Goal: Check status: Check status

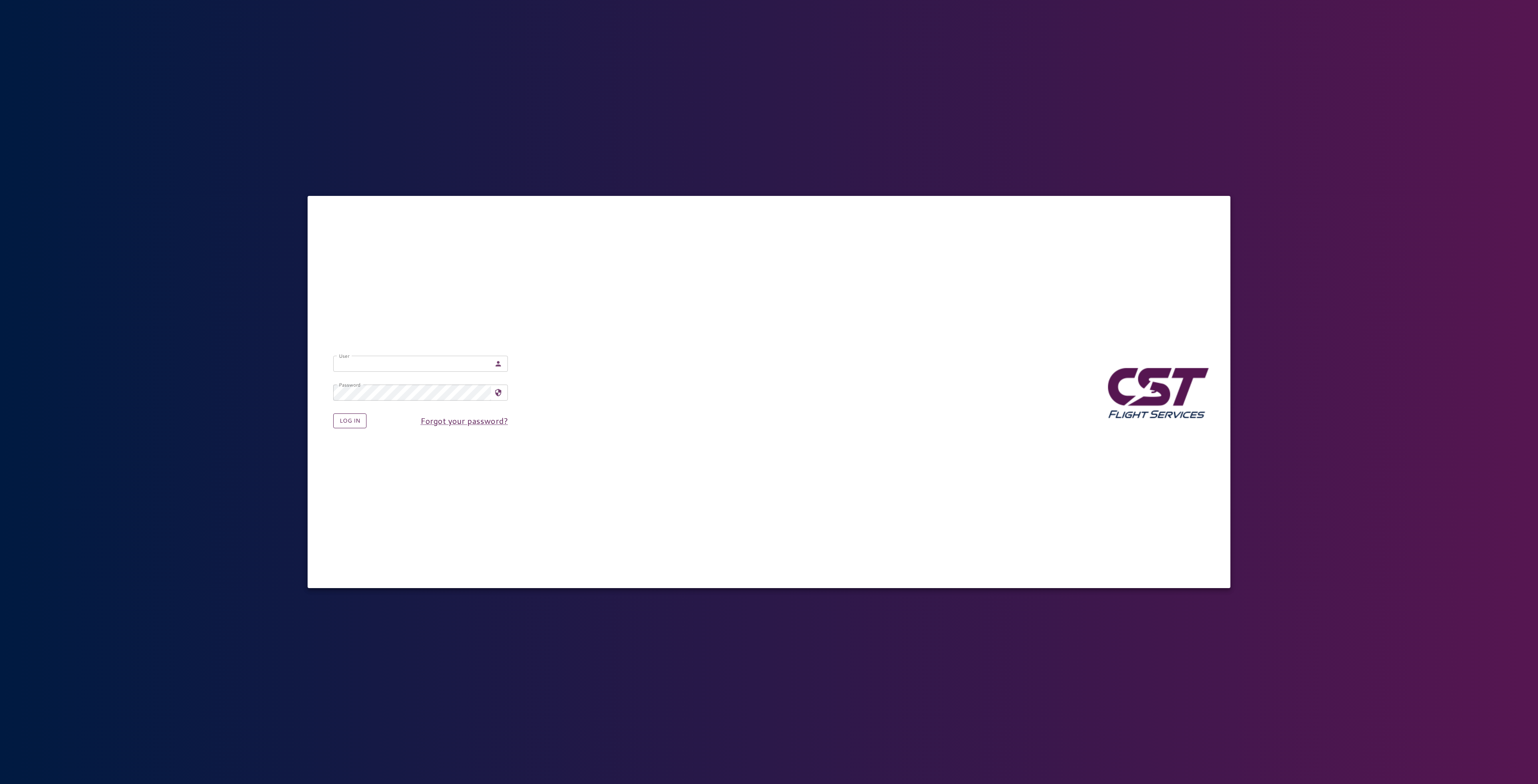
type input "**********"
click at [356, 420] on button "Log in" at bounding box center [350, 420] width 33 height 15
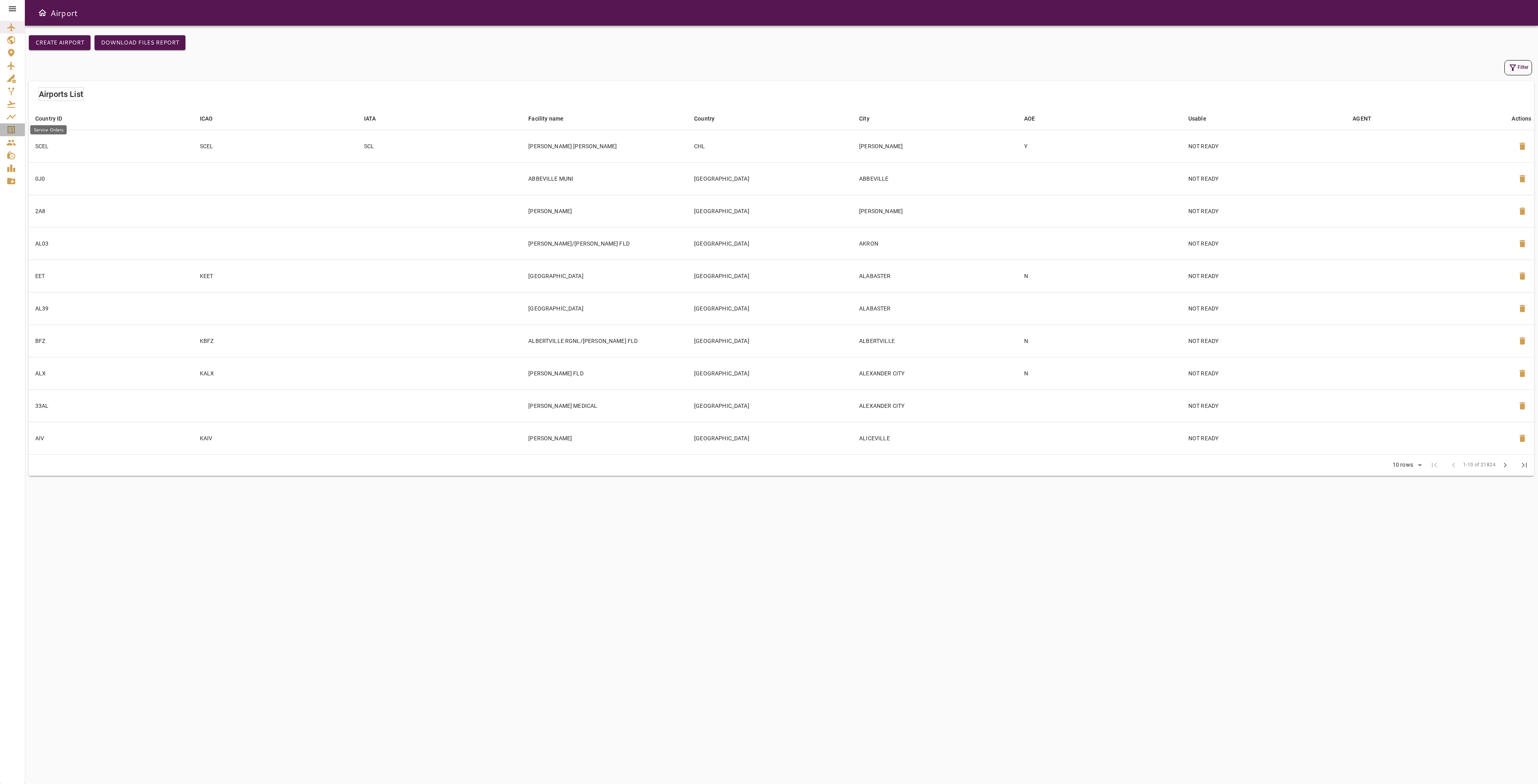
click at [20, 130] on link "Service Orders" at bounding box center [12, 129] width 25 height 13
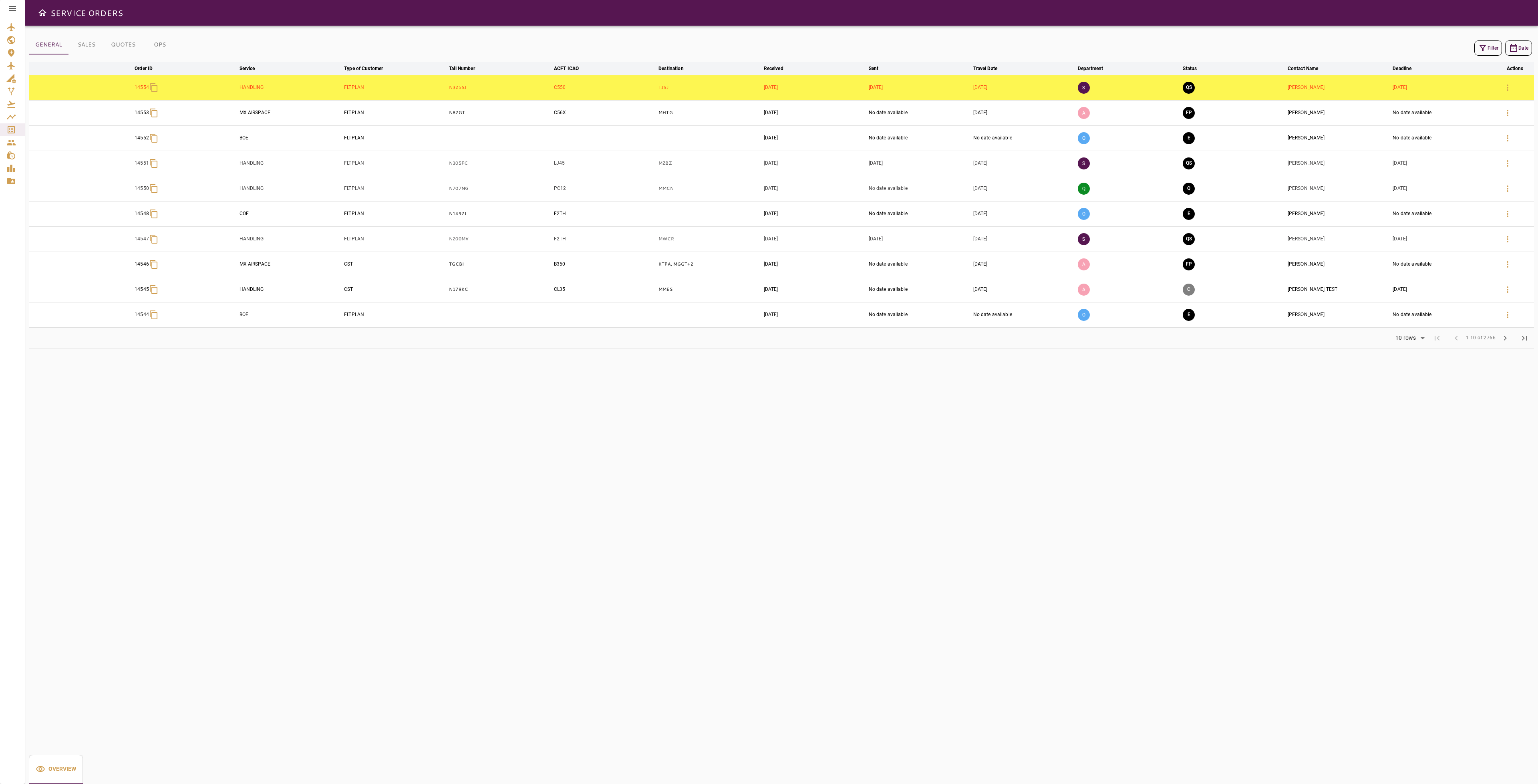
click at [160, 47] on button "OPS" at bounding box center [159, 44] width 36 height 19
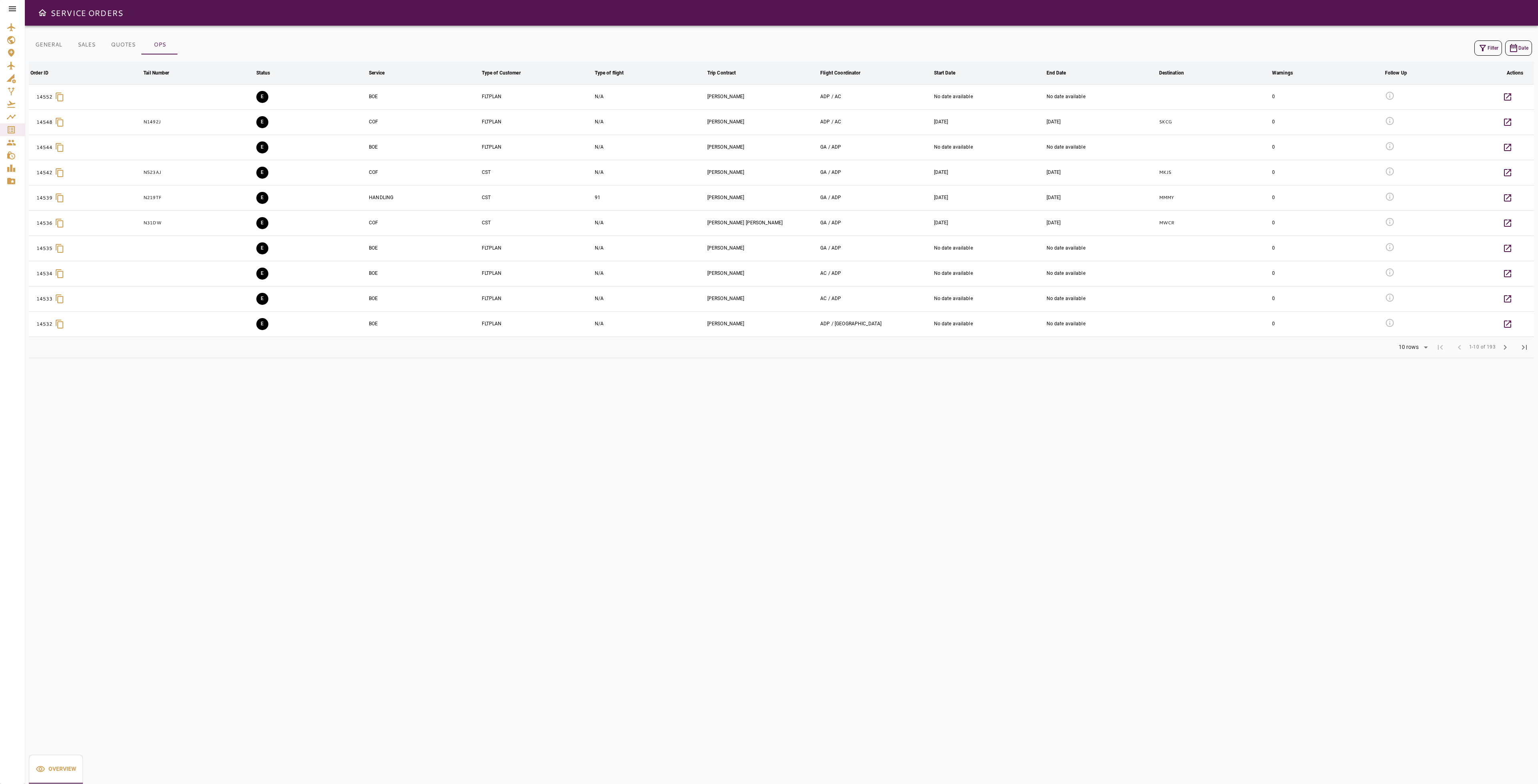
click at [1487, 45] on button "Filter" at bounding box center [1488, 48] width 28 height 15
click at [1473, 130] on input "Service" at bounding box center [1474, 129] width 111 height 11
drag, startPoint x: 1457, startPoint y: 166, endPoint x: 1458, endPoint y: 183, distance: 17.0
click at [1456, 166] on li "BOE" at bounding box center [1474, 167] width 116 height 14
type input "***"
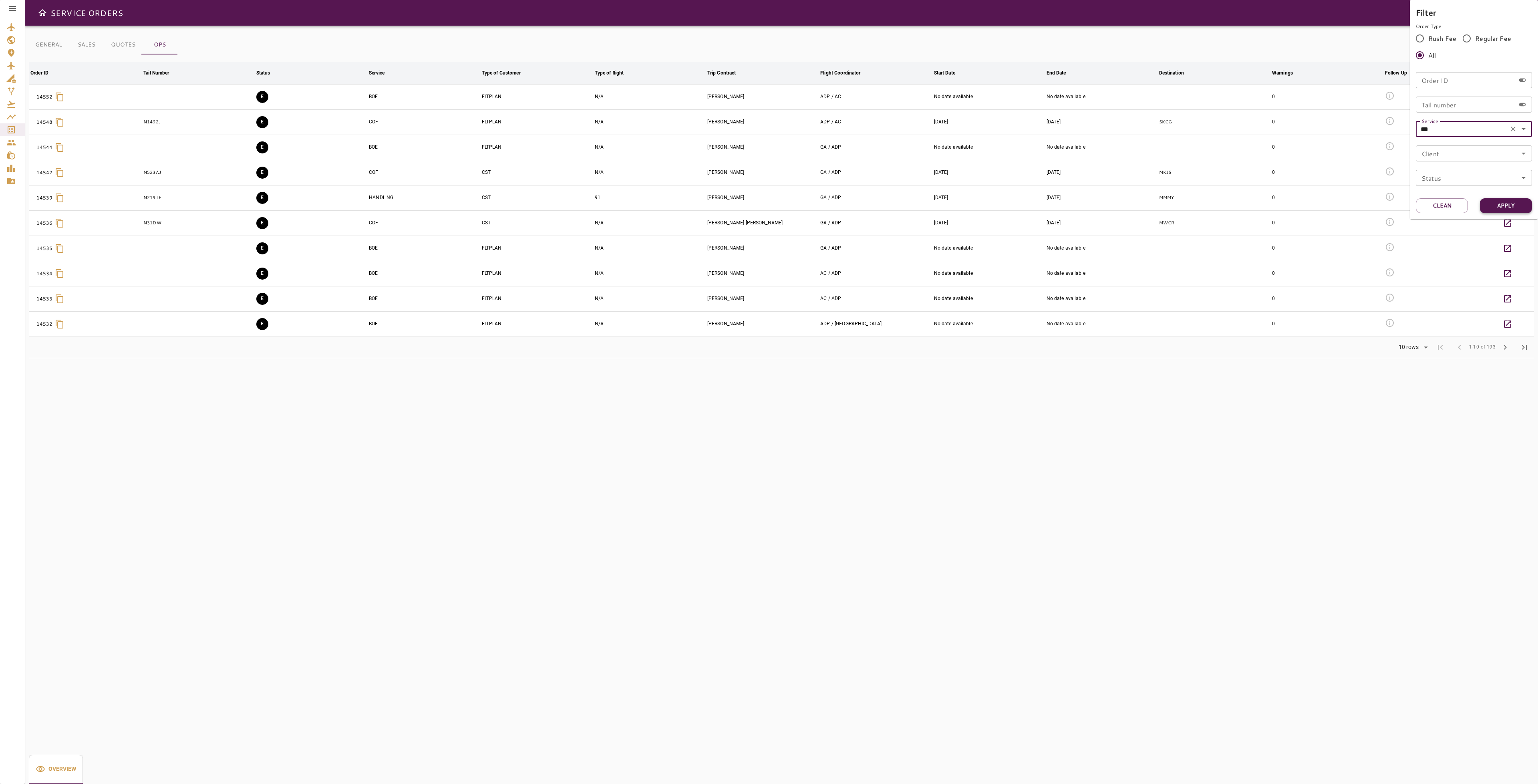
click at [1506, 208] on button "Apply" at bounding box center [1506, 206] width 52 height 15
click at [766, 410] on div at bounding box center [769, 392] width 1538 height 784
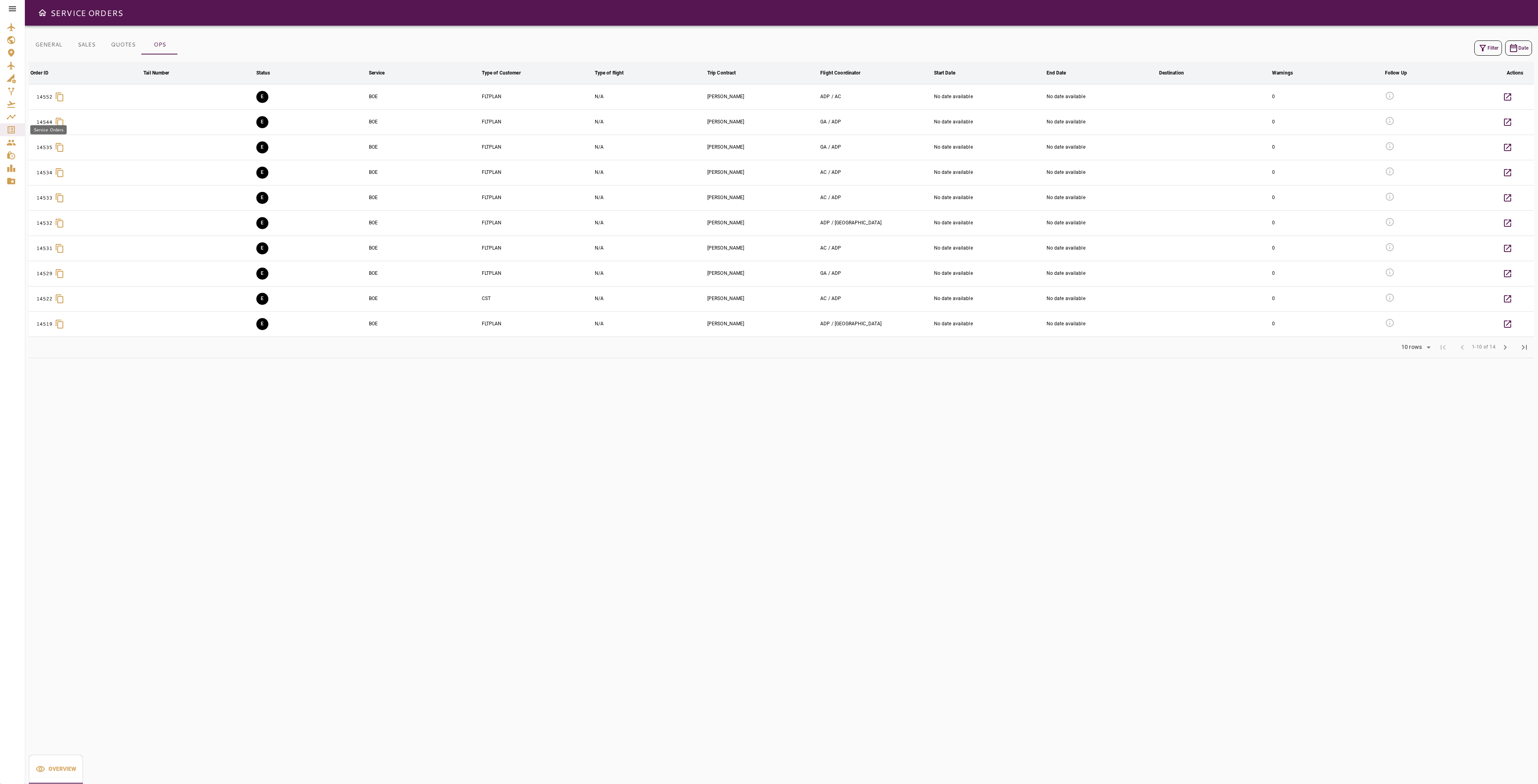
click at [11, 128] on icon "Service Orders" at bounding box center [11, 129] width 7 height 7
click at [14, 10] on icon at bounding box center [13, 9] width 10 height 10
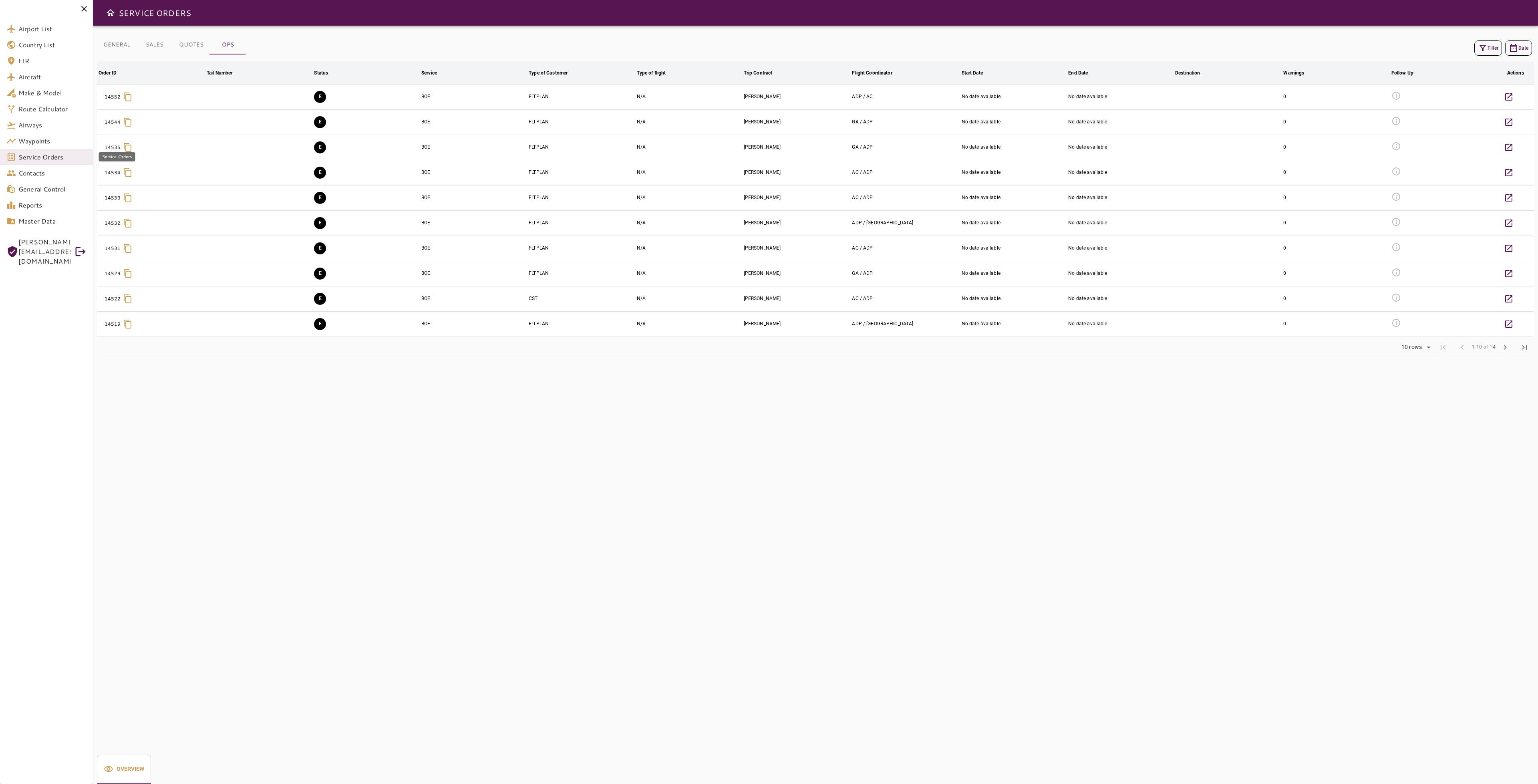
click at [56, 160] on span "Service Orders" at bounding box center [52, 157] width 68 height 10
click at [61, 208] on link "Orders" at bounding box center [47, 203] width 95 height 19
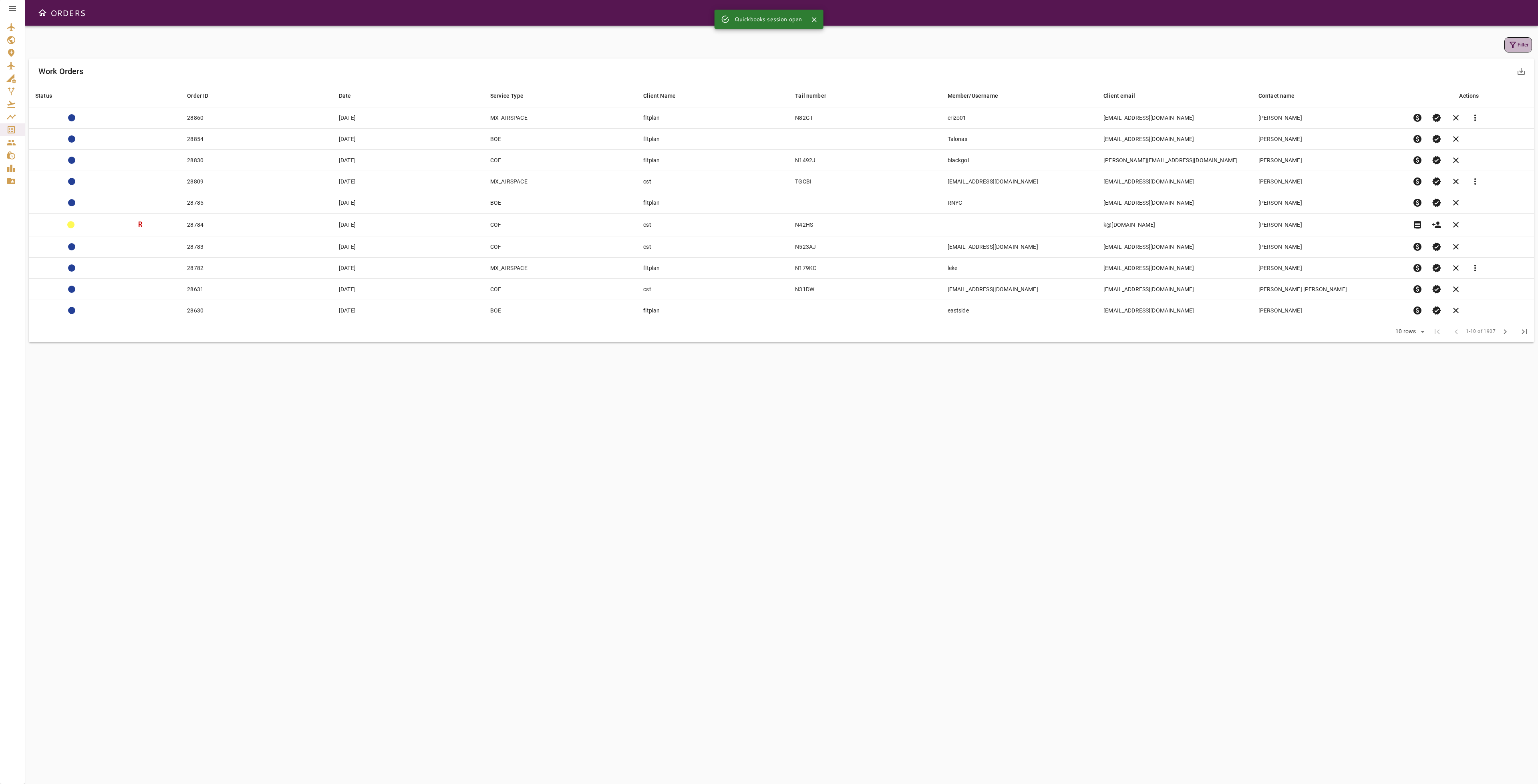
click at [1509, 42] on icon "button" at bounding box center [1513, 44] width 10 height 10
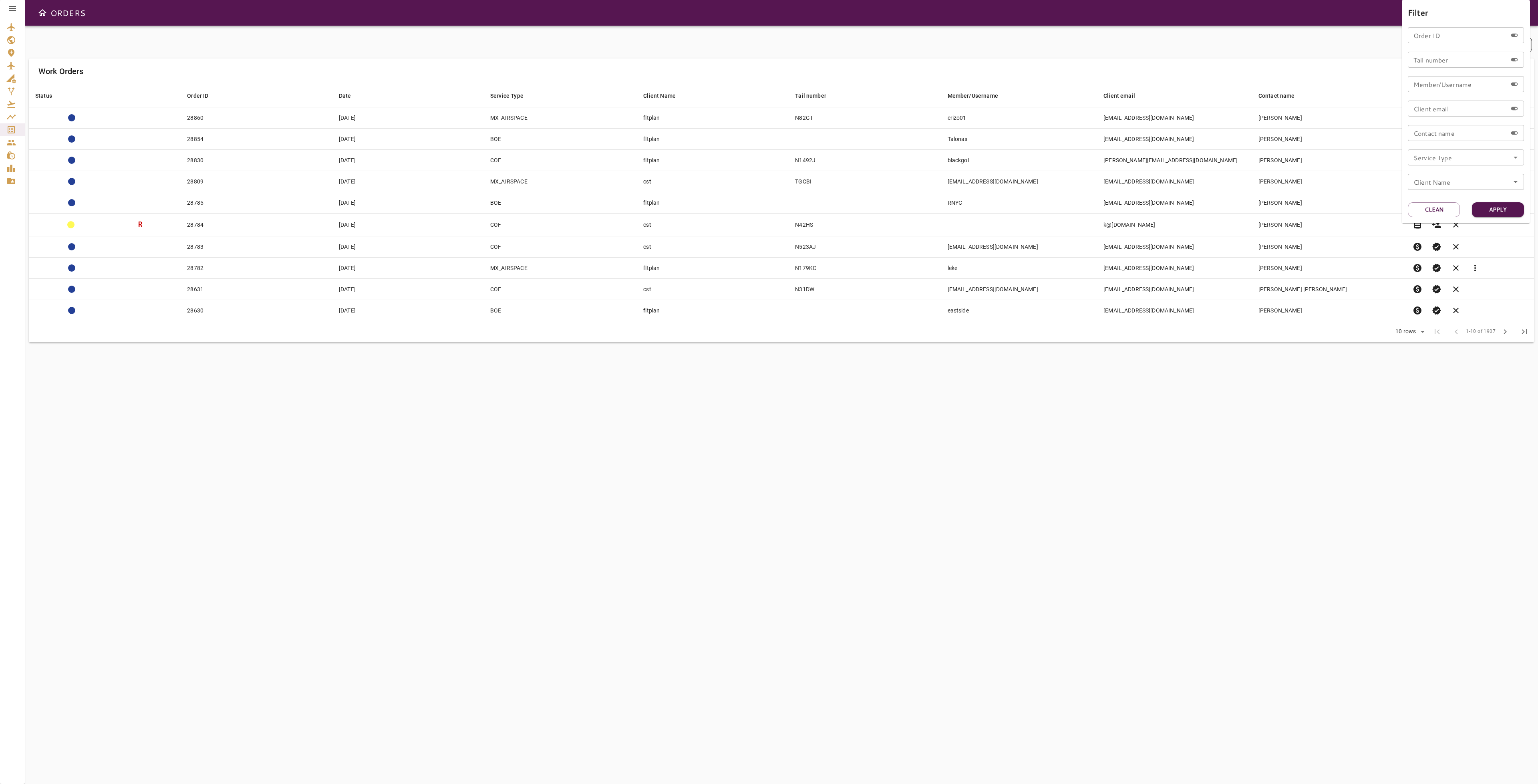
click at [1443, 37] on input "Order ID" at bounding box center [1457, 35] width 99 height 16
type input "*****"
click at [1517, 211] on button "Apply" at bounding box center [1498, 210] width 52 height 15
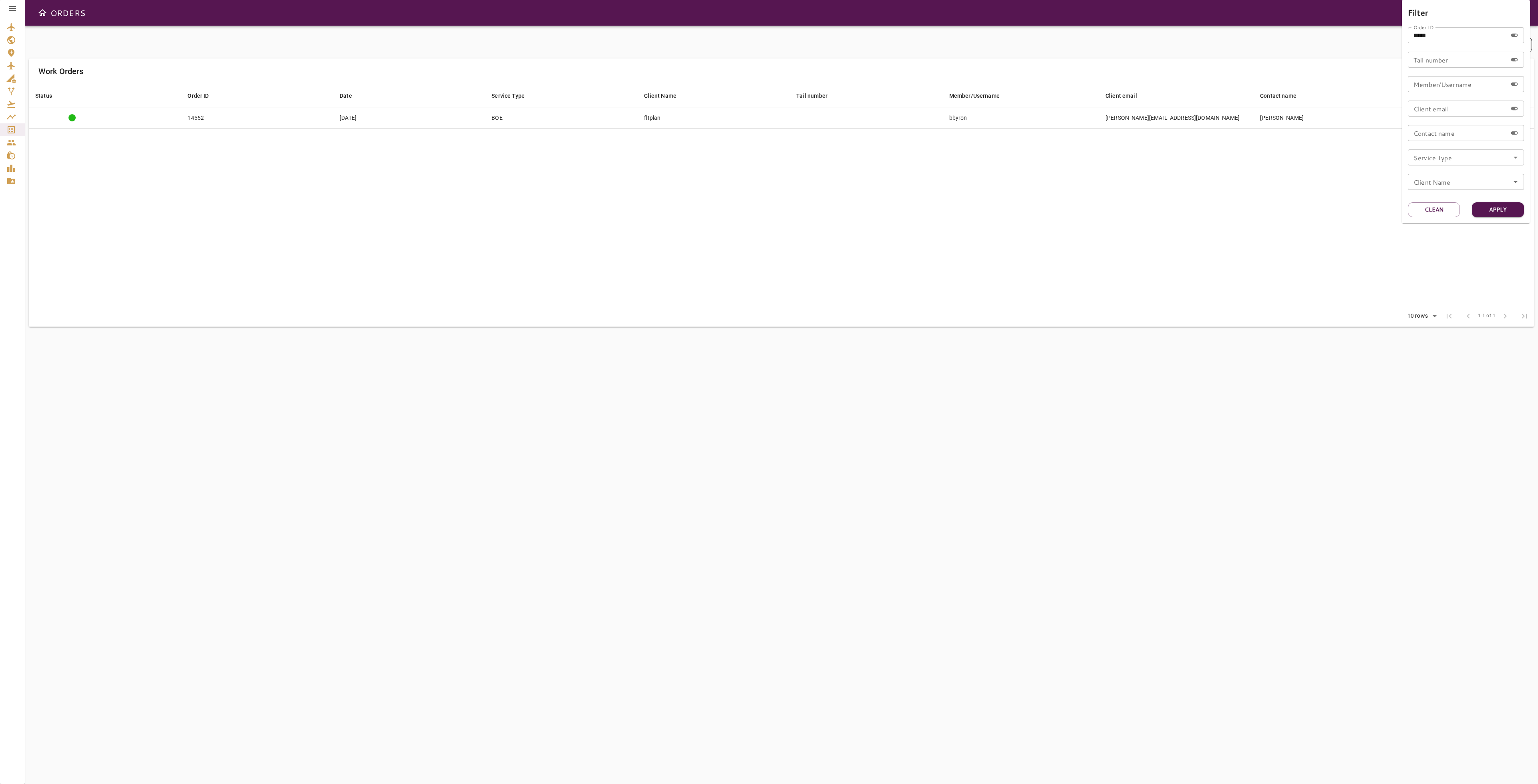
click at [907, 267] on div at bounding box center [769, 392] width 1538 height 784
click at [1439, 121] on icon "button" at bounding box center [1438, 118] width 9 height 6
click at [1270, 119] on td "[PERSON_NAME]" at bounding box center [1331, 118] width 154 height 21
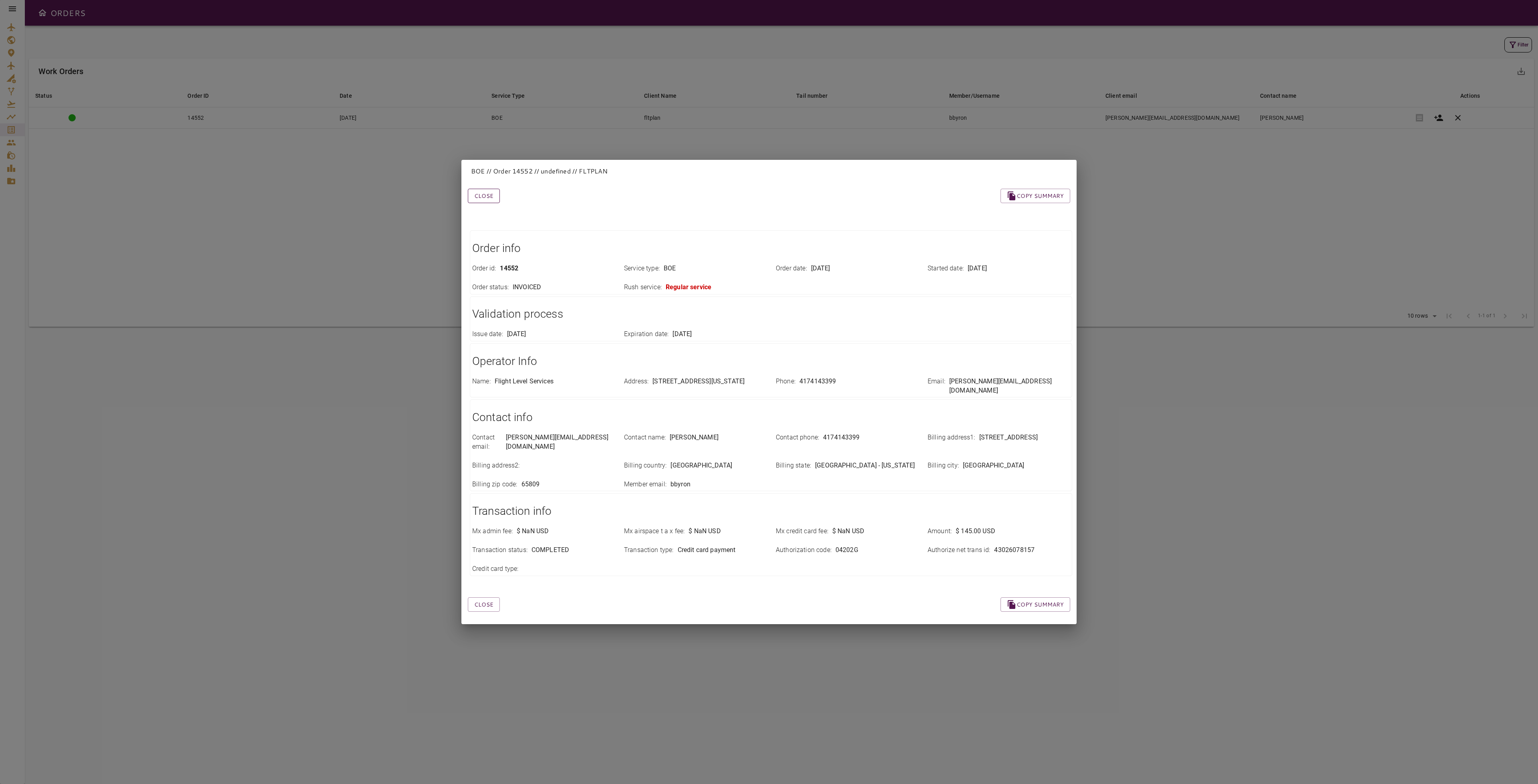
click at [492, 190] on button "Close" at bounding box center [484, 195] width 32 height 15
